Goal: Transaction & Acquisition: Purchase product/service

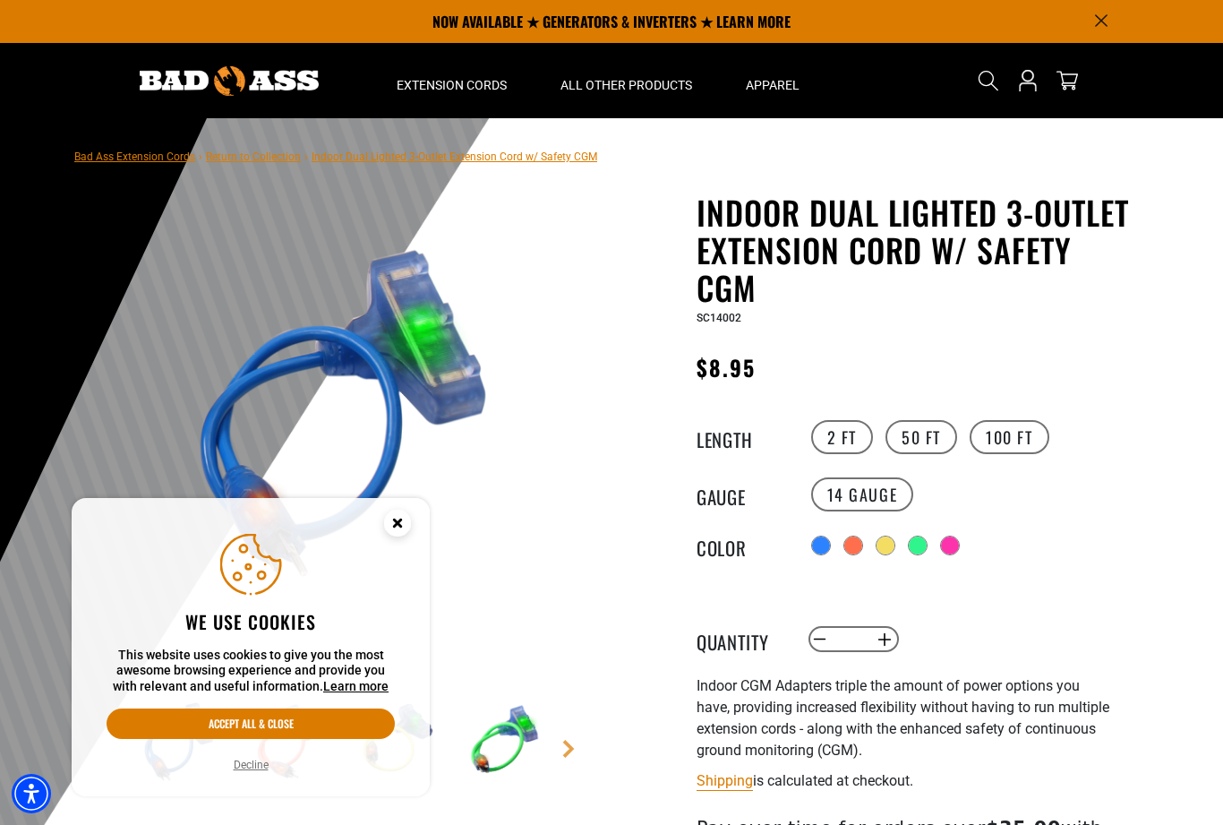
click at [390, 516] on circle "Cookie Consent" at bounding box center [397, 523] width 27 height 27
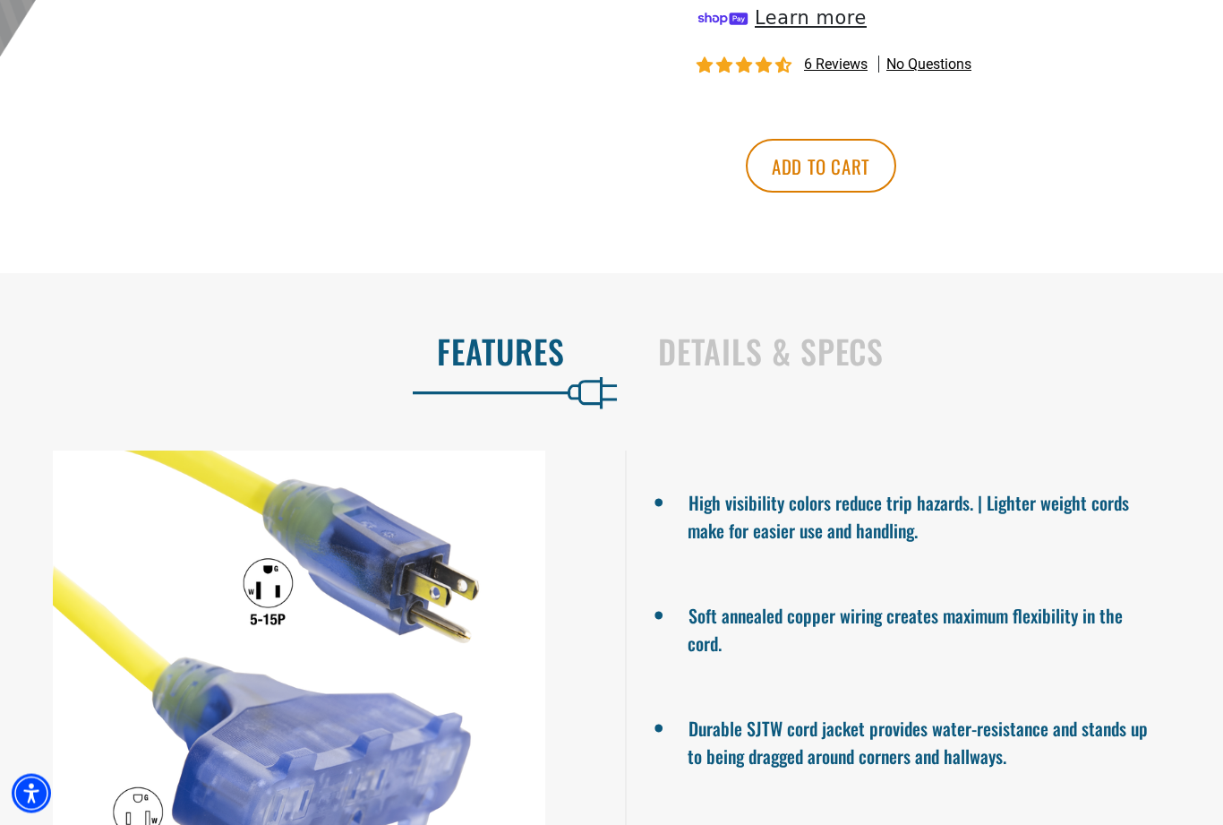
scroll to position [896, 0]
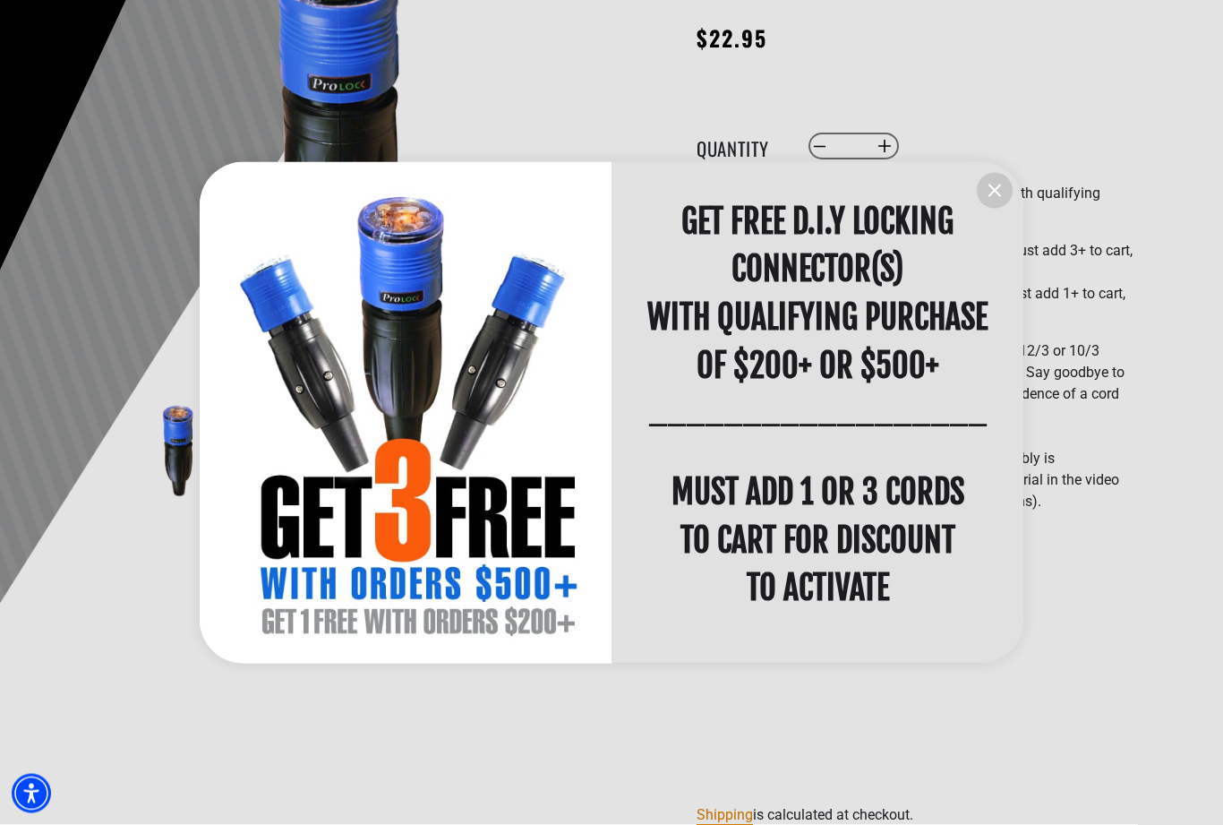
scroll to position [299, 0]
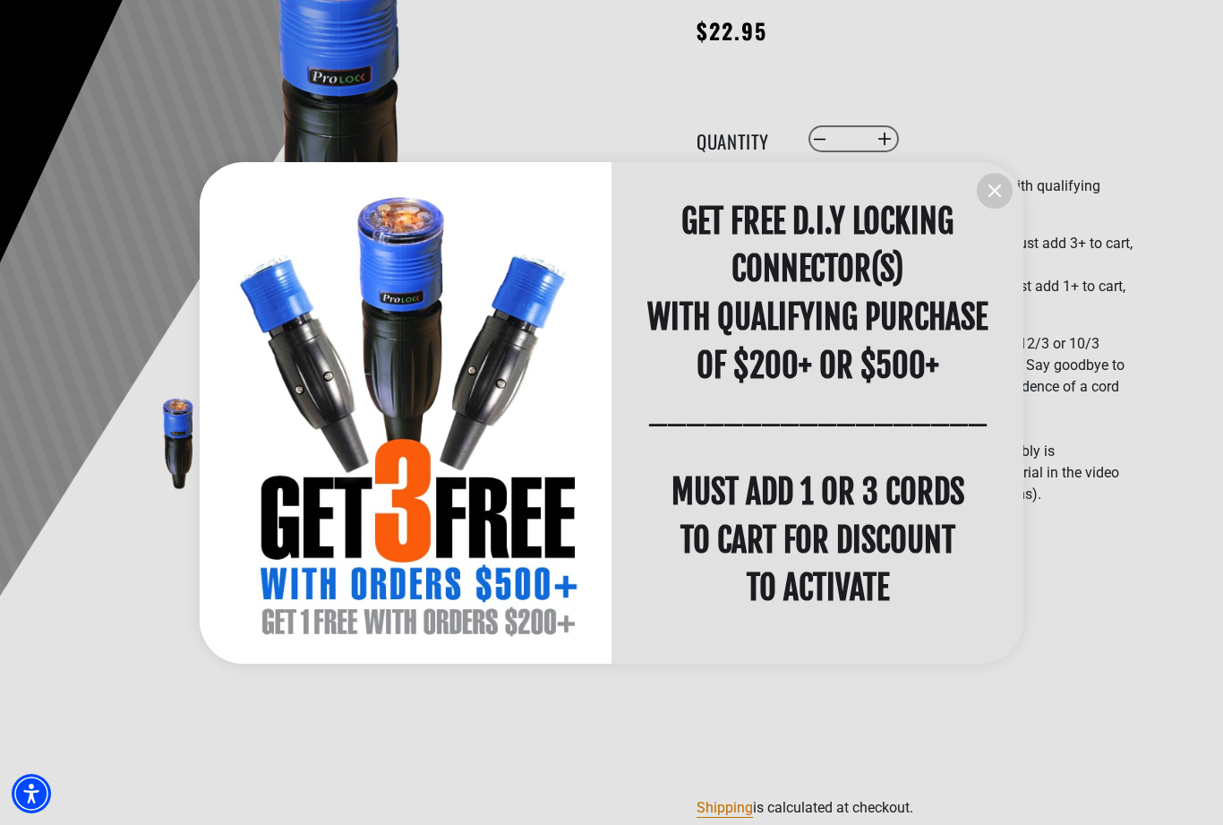
click at [987, 201] on icon "information" at bounding box center [994, 190] width 21 height 21
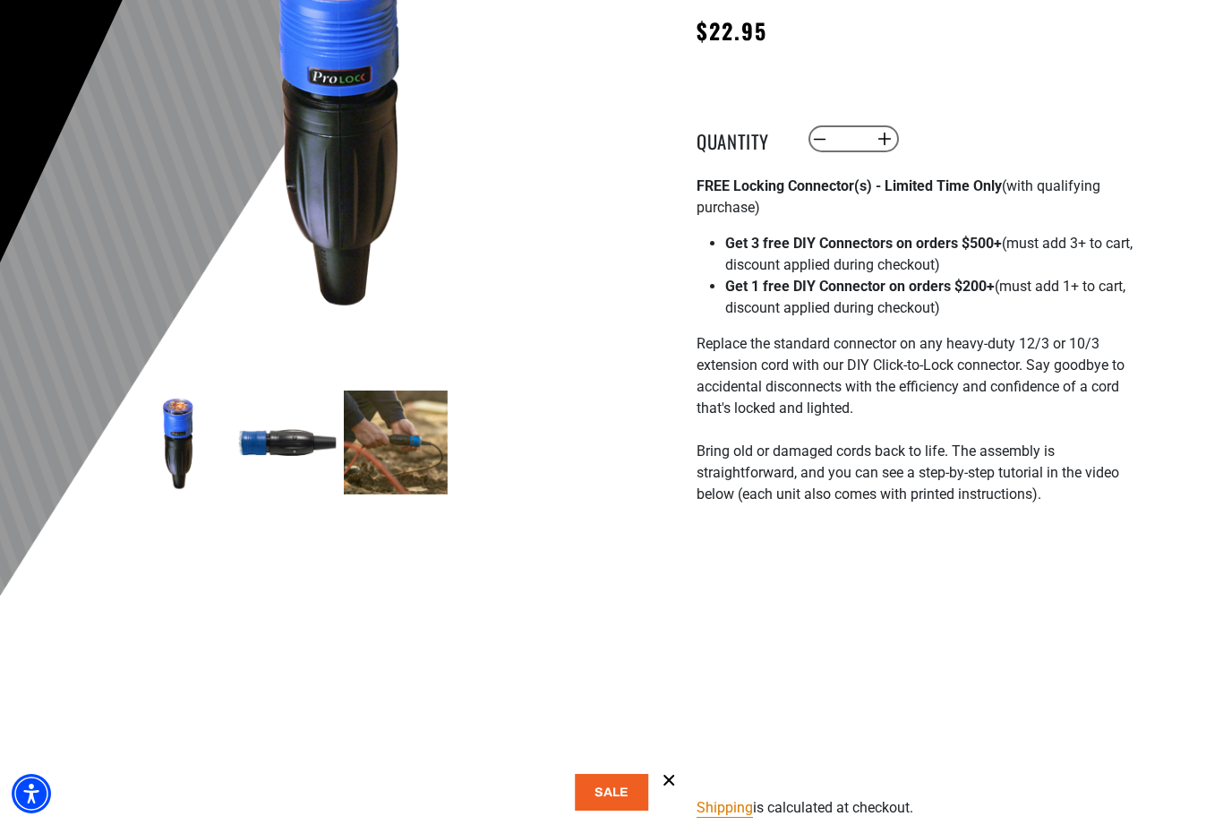
click at [6, 178] on div at bounding box center [611, 258] width 1223 height 878
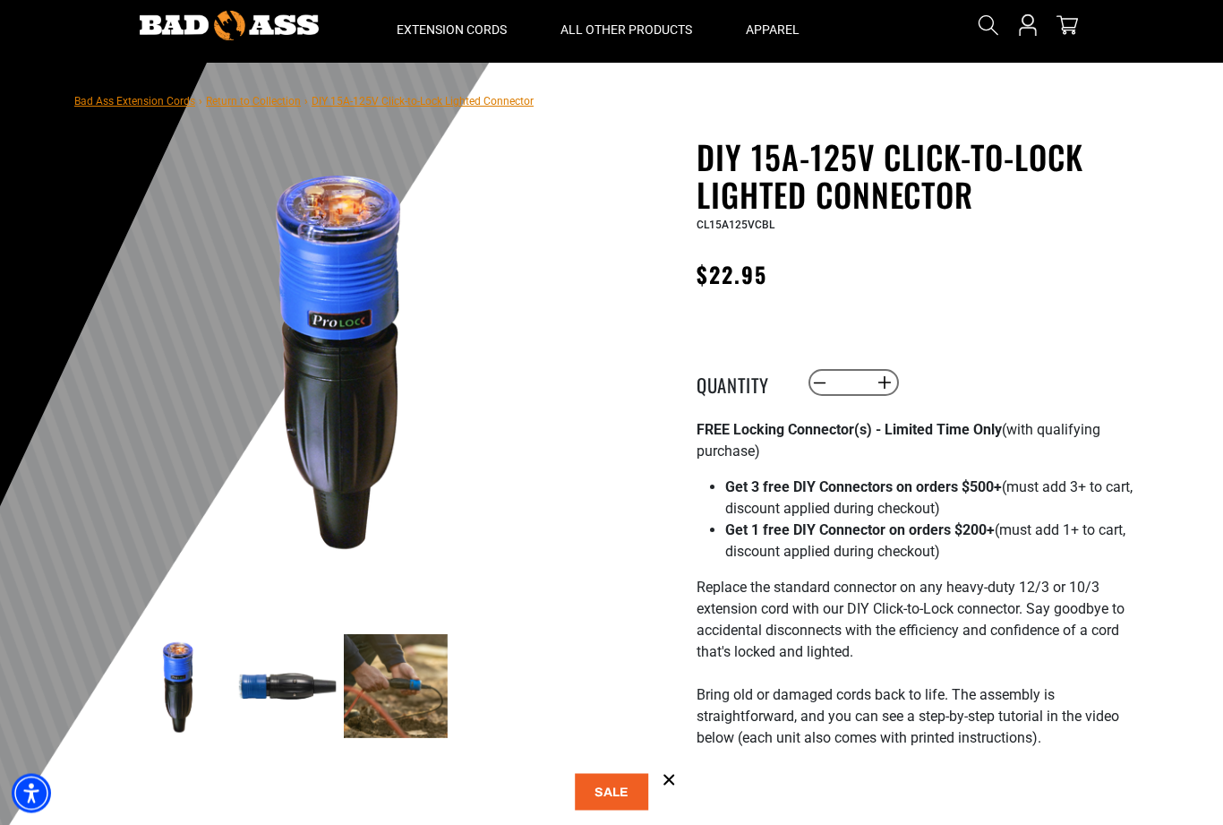
scroll to position [0, 0]
